Goal: Task Accomplishment & Management: Complete application form

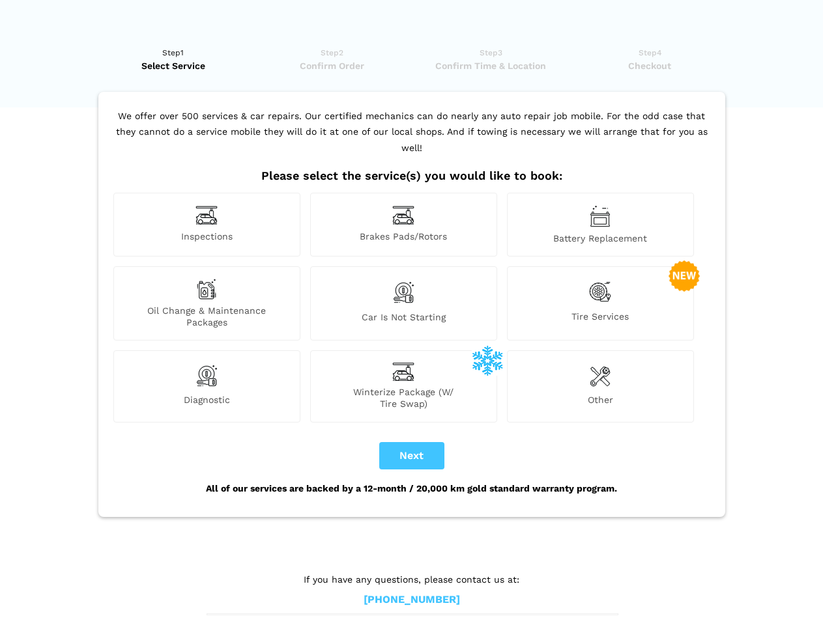
click at [206, 225] on img at bounding box center [206, 215] width 22 height 20
click at [403, 225] on img at bounding box center [403, 215] width 22 height 20
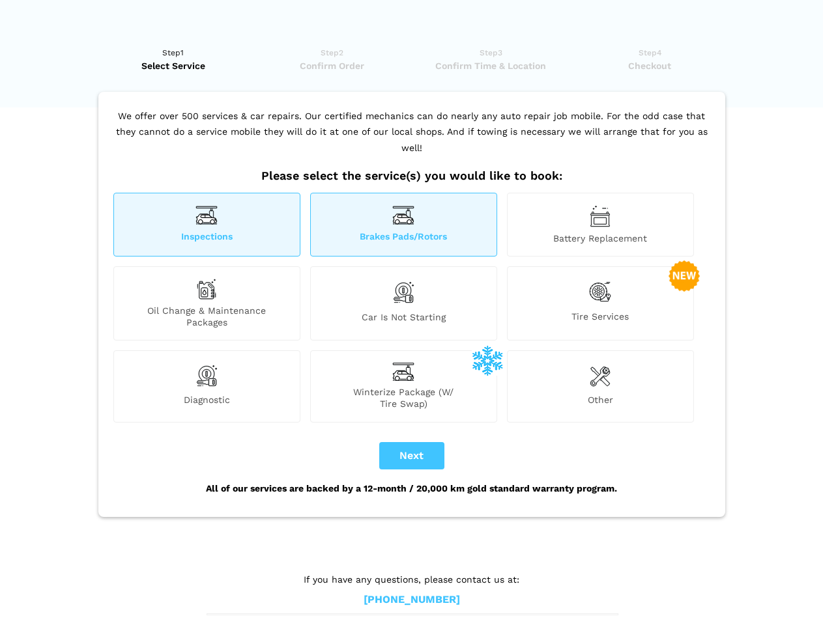
click at [600, 225] on img at bounding box center [599, 216] width 21 height 22
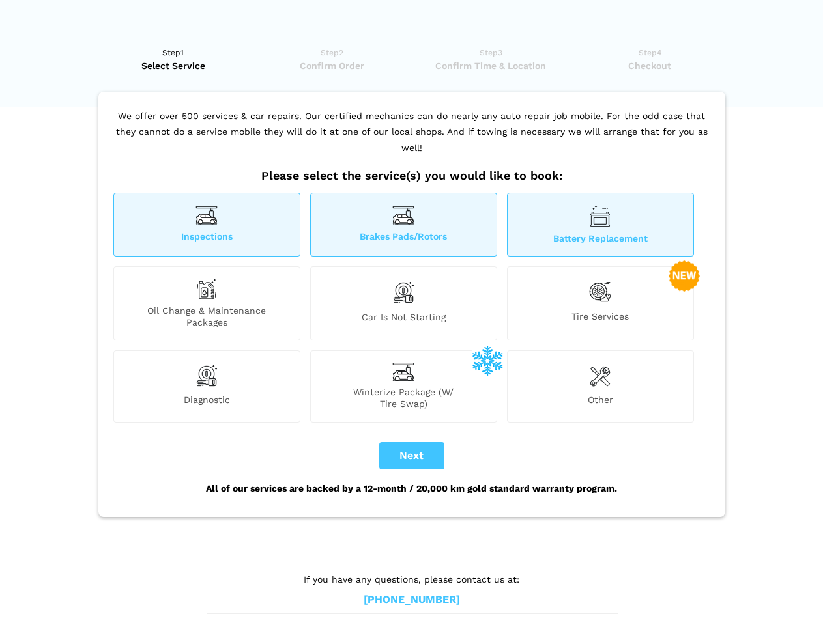
click at [206, 304] on div "Oil Change & Maintenance Packages" at bounding box center [206, 303] width 187 height 74
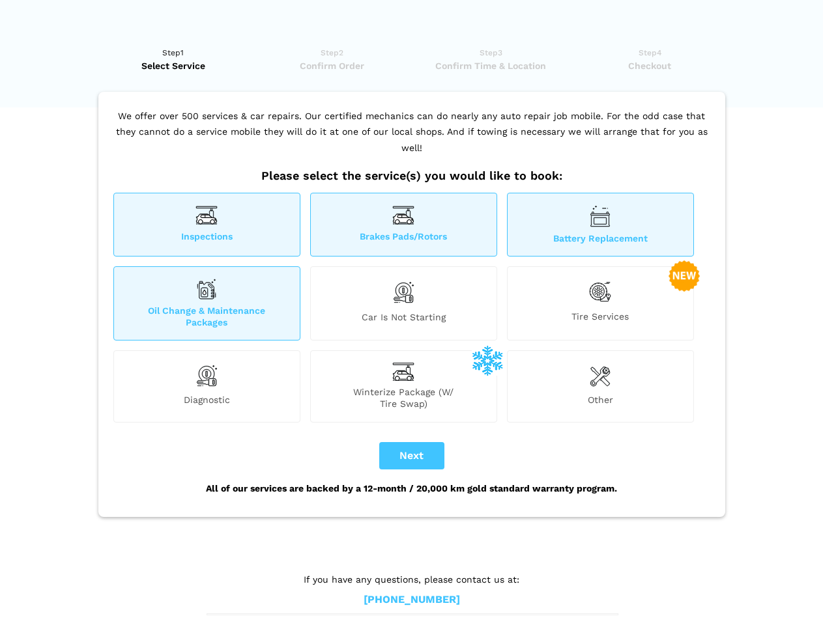
click at [403, 304] on img at bounding box center [403, 292] width 22 height 27
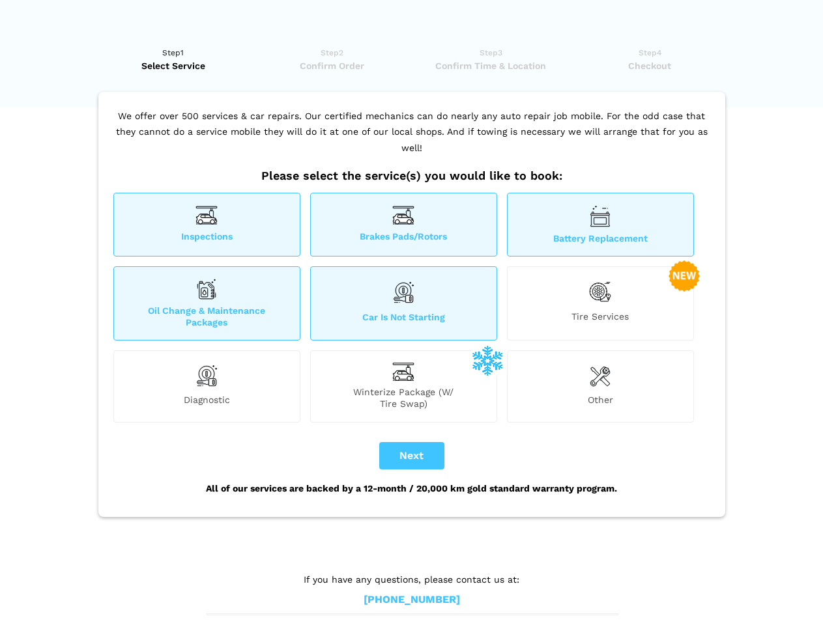
click at [600, 304] on img at bounding box center [600, 292] width 22 height 27
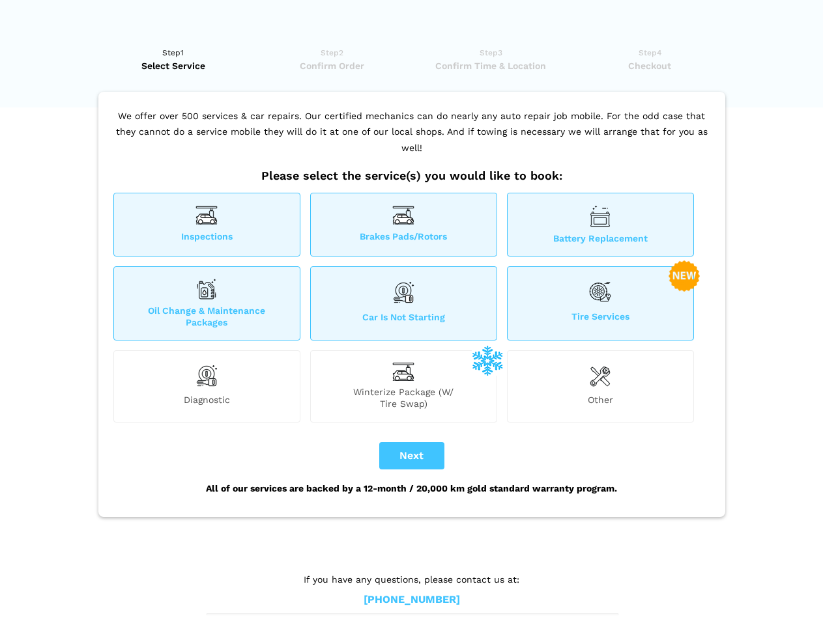
click at [206, 386] on img at bounding box center [206, 376] width 22 height 26
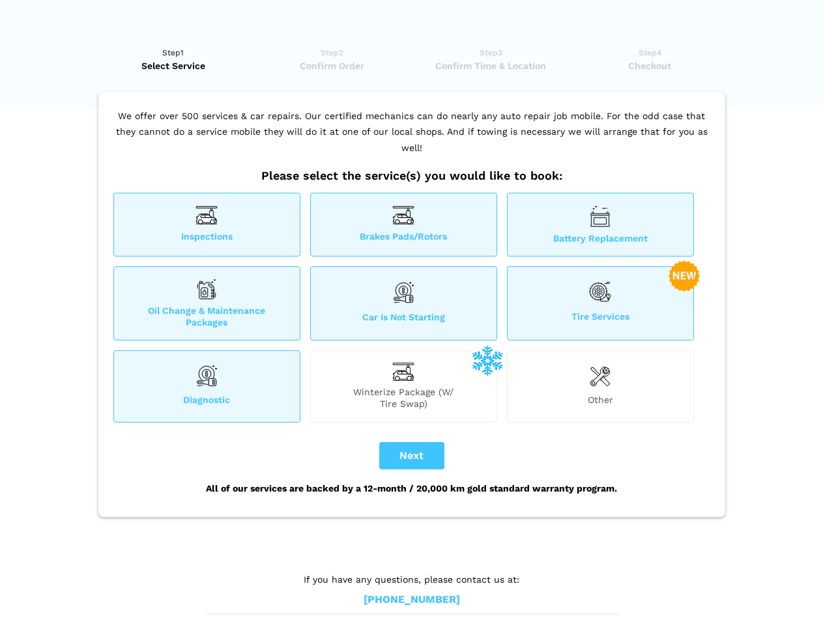
click at [403, 386] on span "Winterize Package (W/ Tire Swap)" at bounding box center [404, 397] width 186 height 23
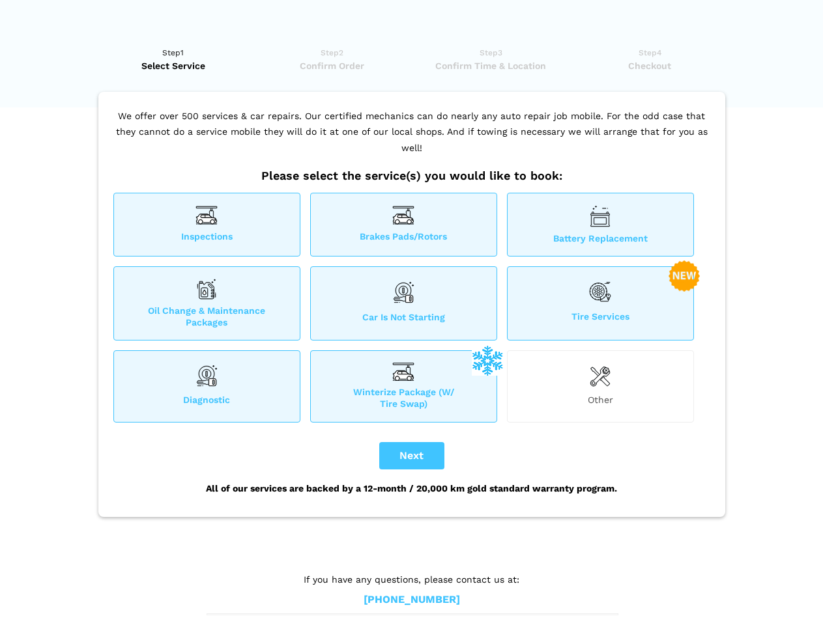
click at [600, 386] on img at bounding box center [599, 376] width 21 height 26
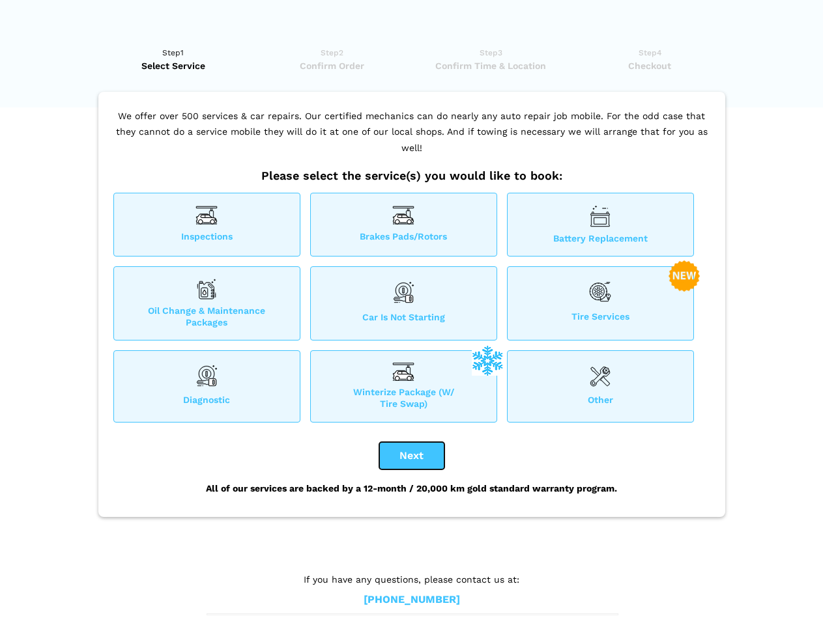
click at [412, 456] on button "Next" at bounding box center [411, 455] width 65 height 27
checkbox input "true"
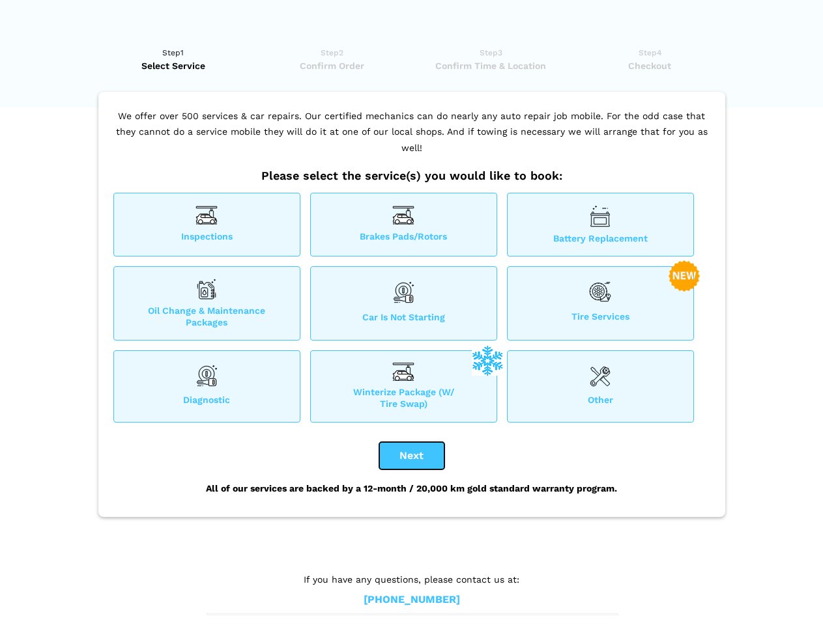
checkbox input "true"
